Goal: Navigation & Orientation: Find specific page/section

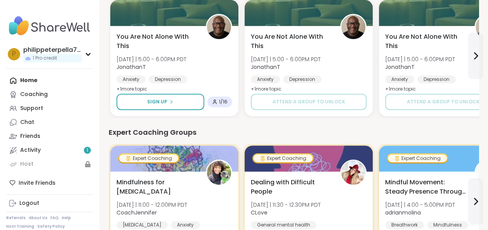
scroll to position [181, 0]
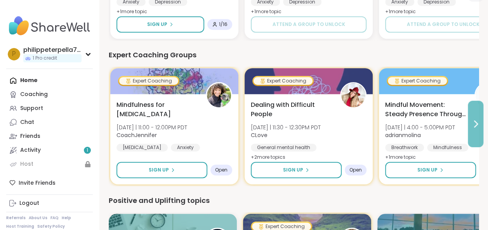
click at [476, 124] on icon at bounding box center [475, 124] width 9 height 9
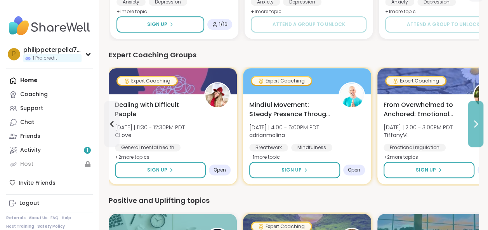
click at [476, 124] on icon at bounding box center [475, 124] width 9 height 9
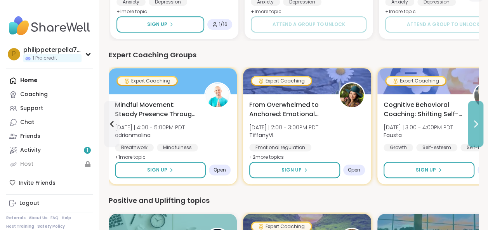
click at [476, 124] on icon at bounding box center [475, 124] width 9 height 9
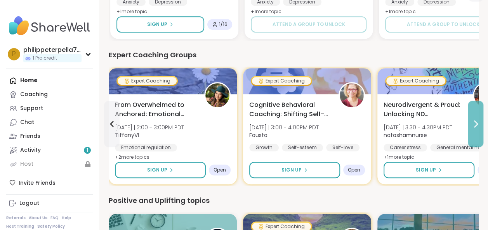
click at [476, 124] on icon at bounding box center [475, 124] width 9 height 9
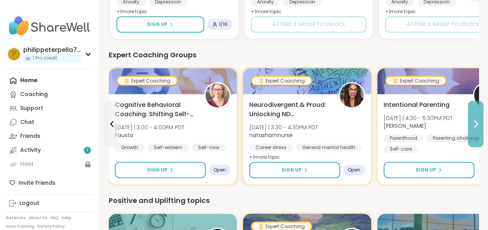
click at [476, 124] on icon at bounding box center [475, 124] width 9 height 9
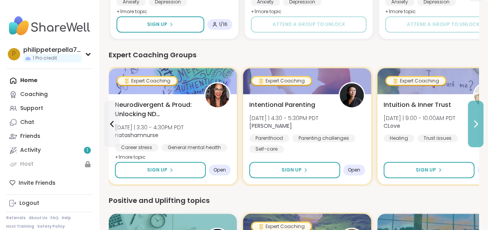
click at [476, 124] on icon at bounding box center [475, 124] width 9 height 9
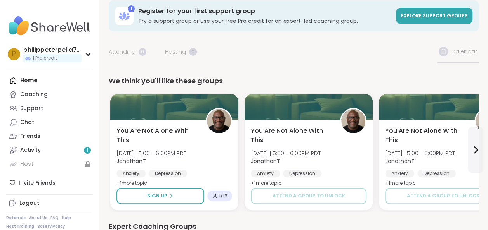
scroll to position [0, 0]
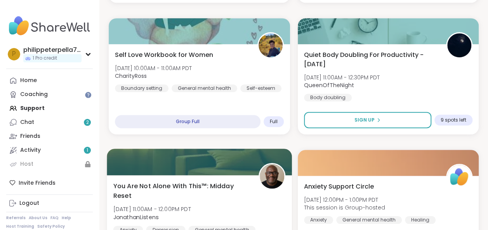
scroll to position [3182, 0]
